Goal: Task Accomplishment & Management: Use online tool/utility

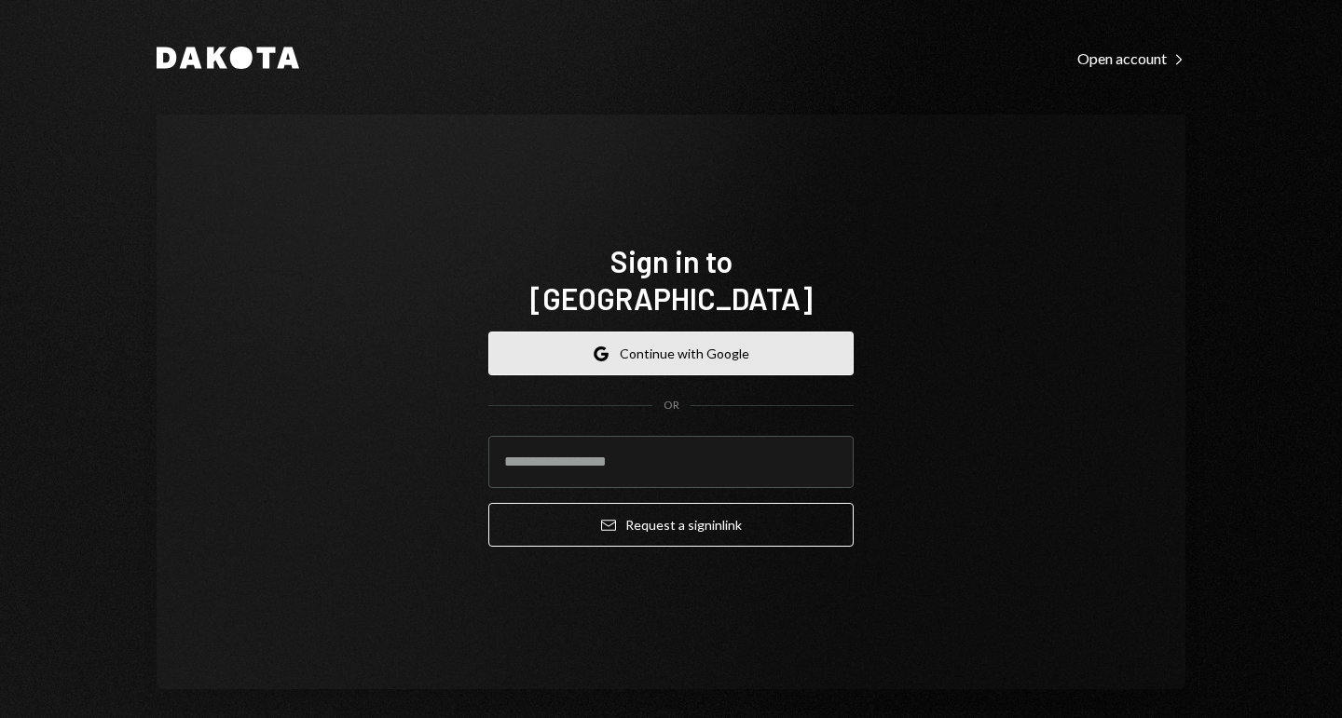
click at [718, 332] on button "Google Continue with Google" at bounding box center [670, 354] width 365 height 44
